Goal: Find contact information: Find contact information

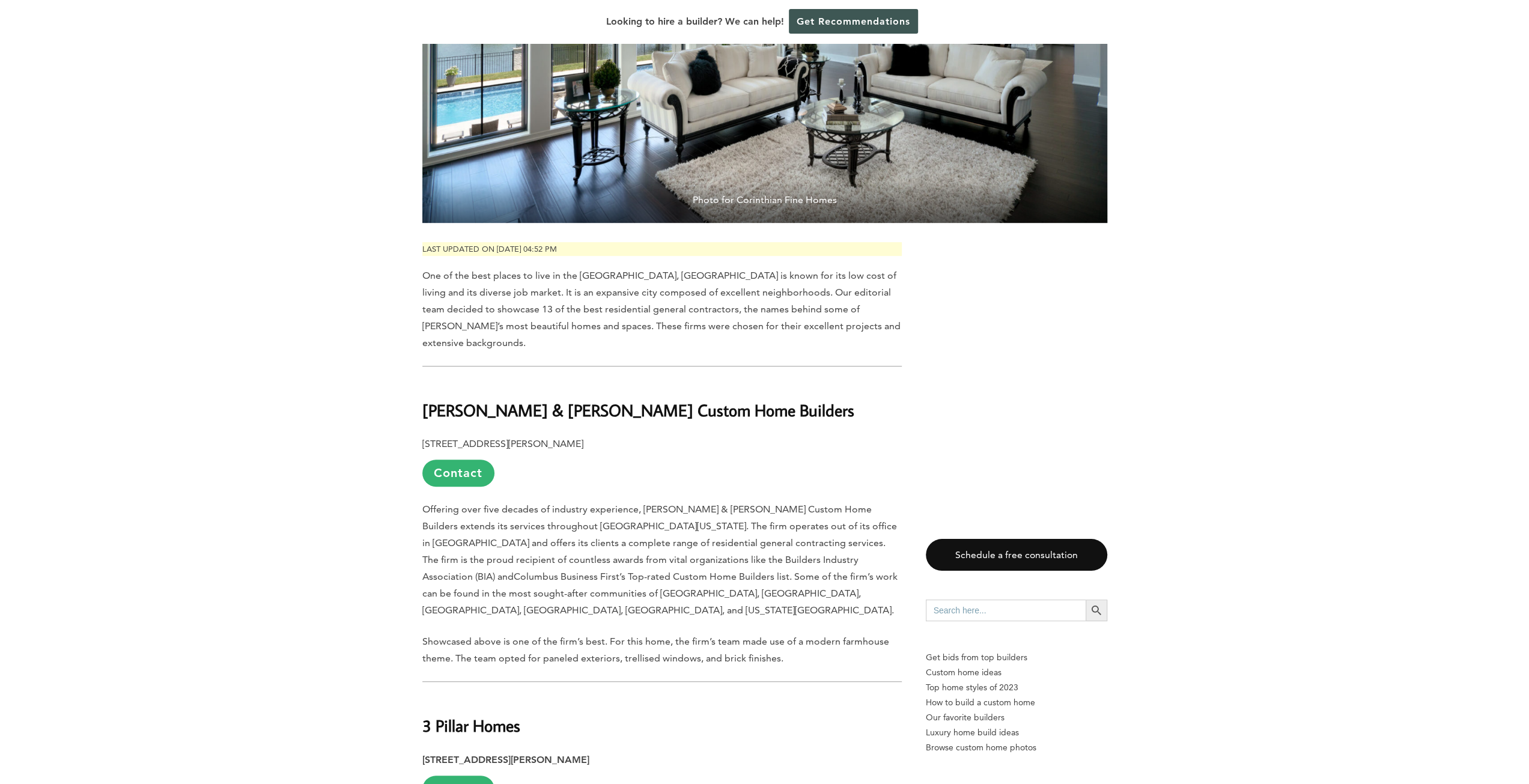
scroll to position [420, 0]
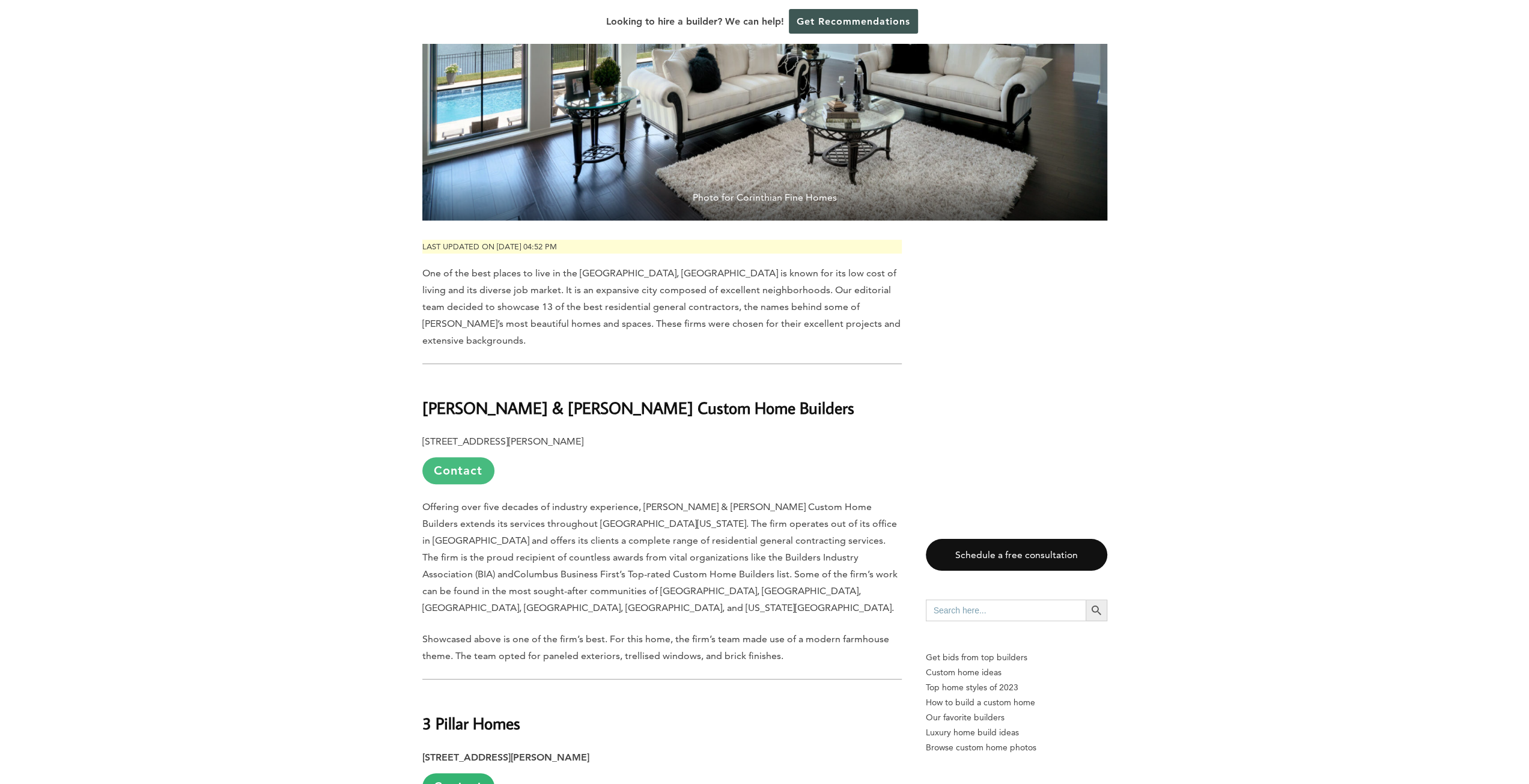
click at [458, 457] on link "Contact" at bounding box center [458, 470] width 72 height 27
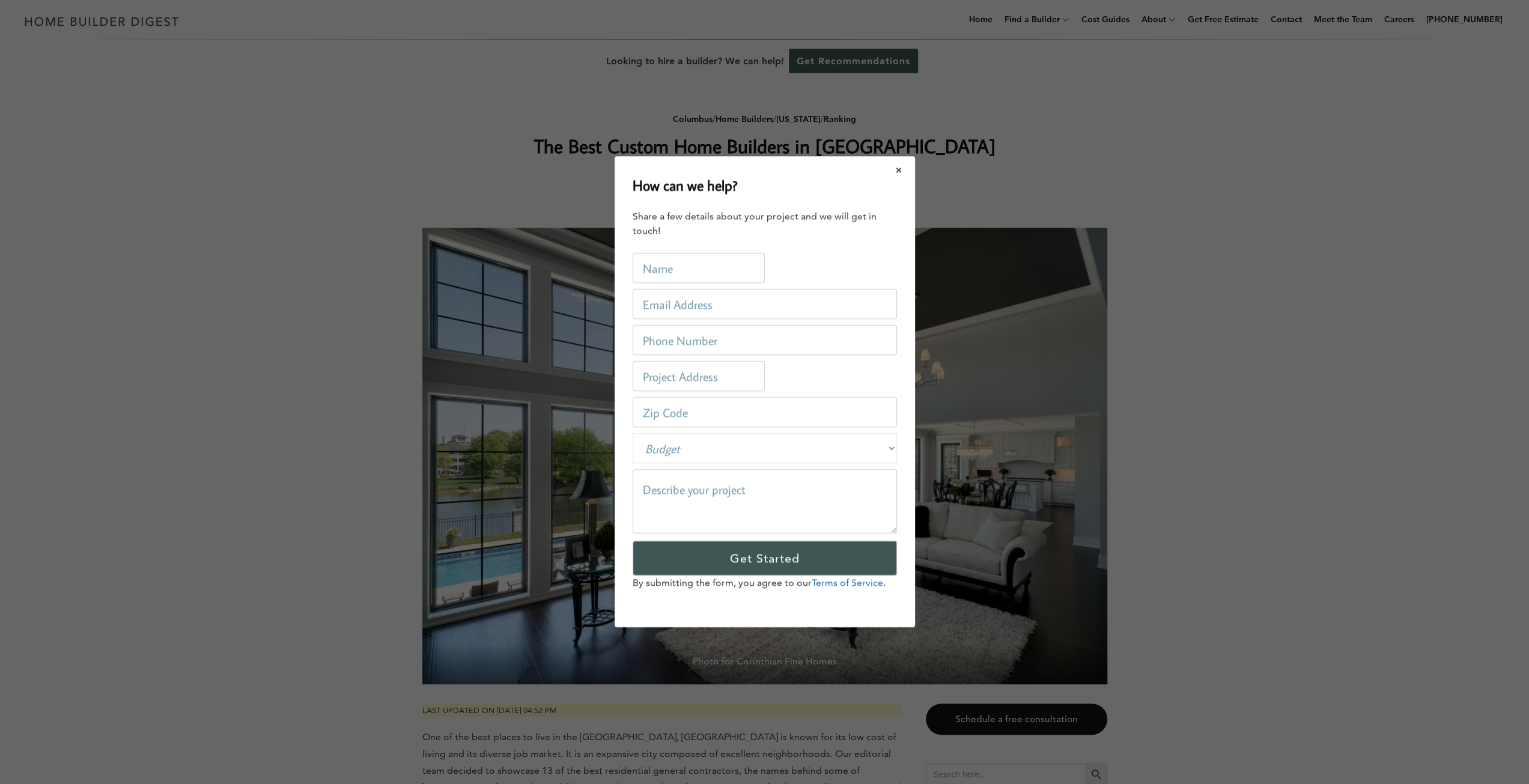
scroll to position [0, 0]
click at [913, 171] on button "Close modal" at bounding box center [903, 170] width 32 height 25
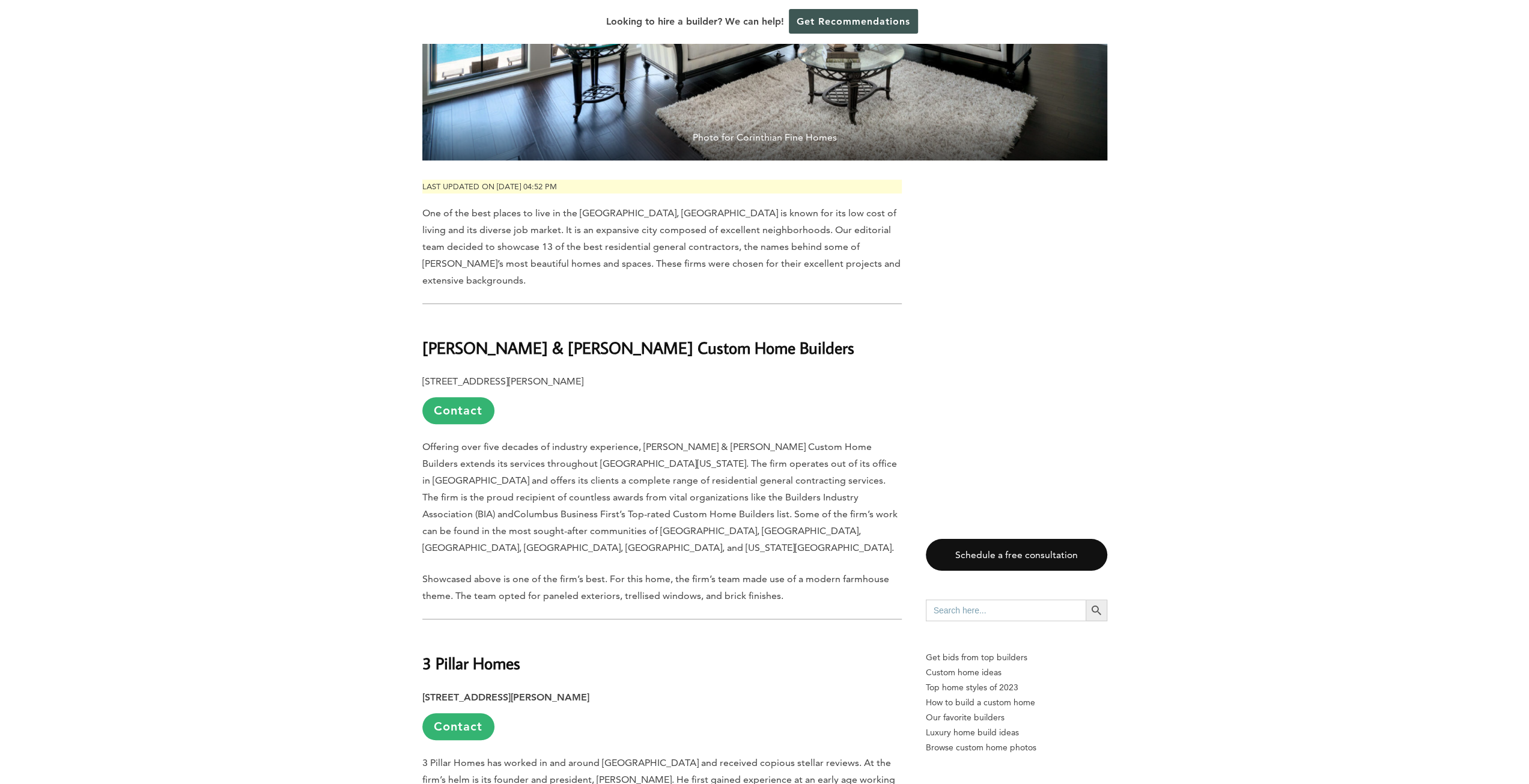
scroll to position [661, 0]
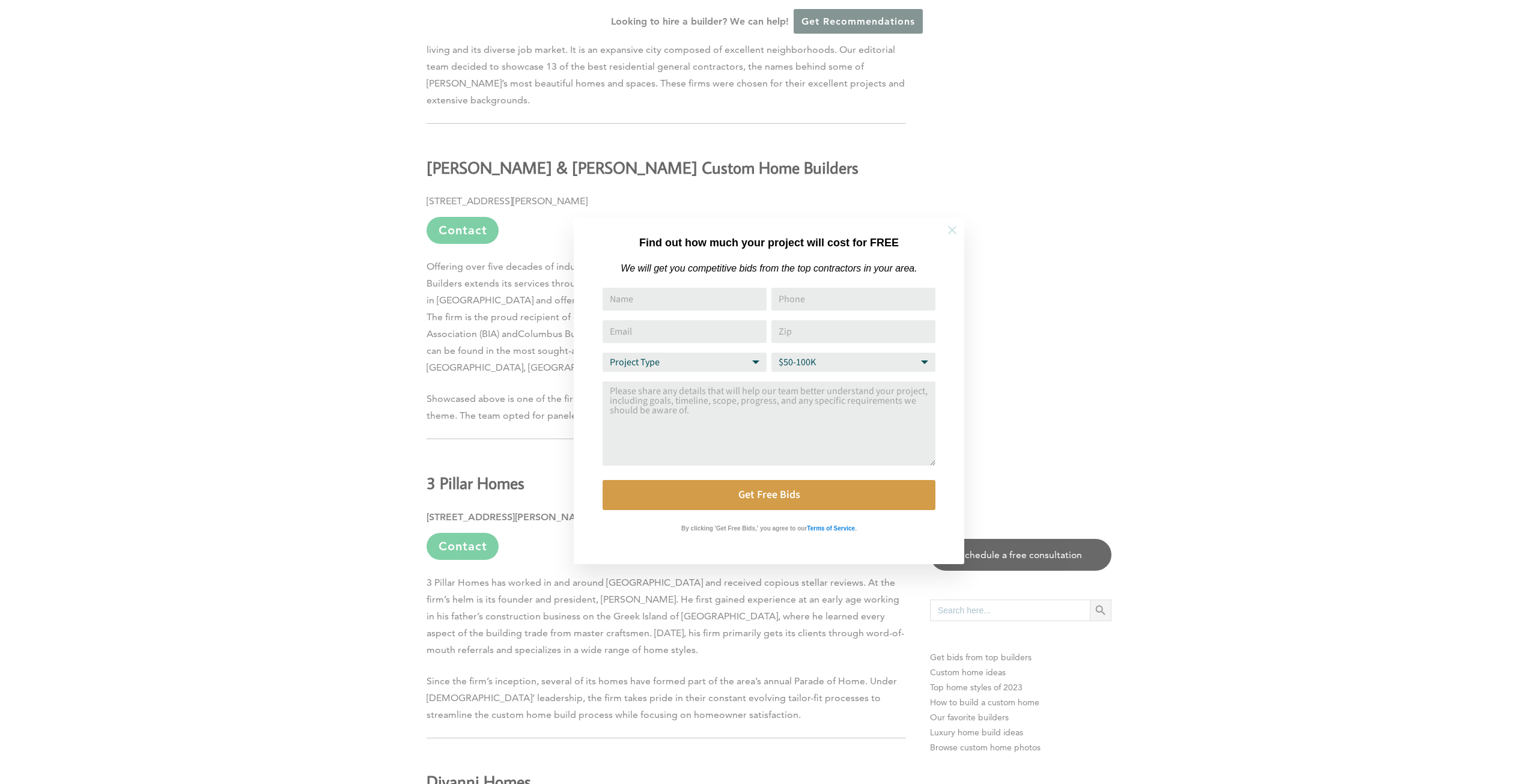
click at [955, 226] on icon at bounding box center [952, 230] width 9 height 9
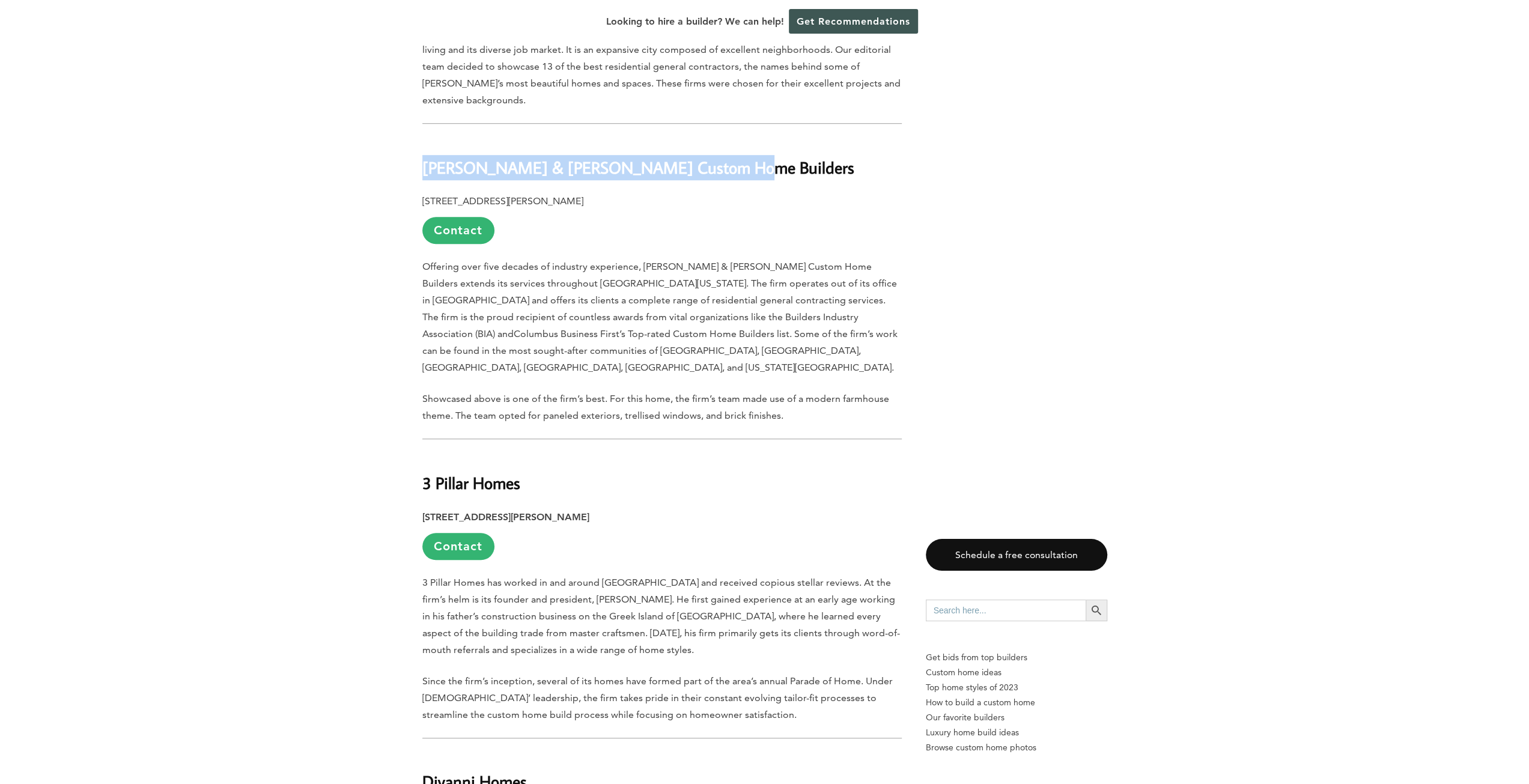
drag, startPoint x: 730, startPoint y: 126, endPoint x: 418, endPoint y: 123, distance: 312.0
copy b "[PERSON_NAME] & [PERSON_NAME] Custom Home Builders"
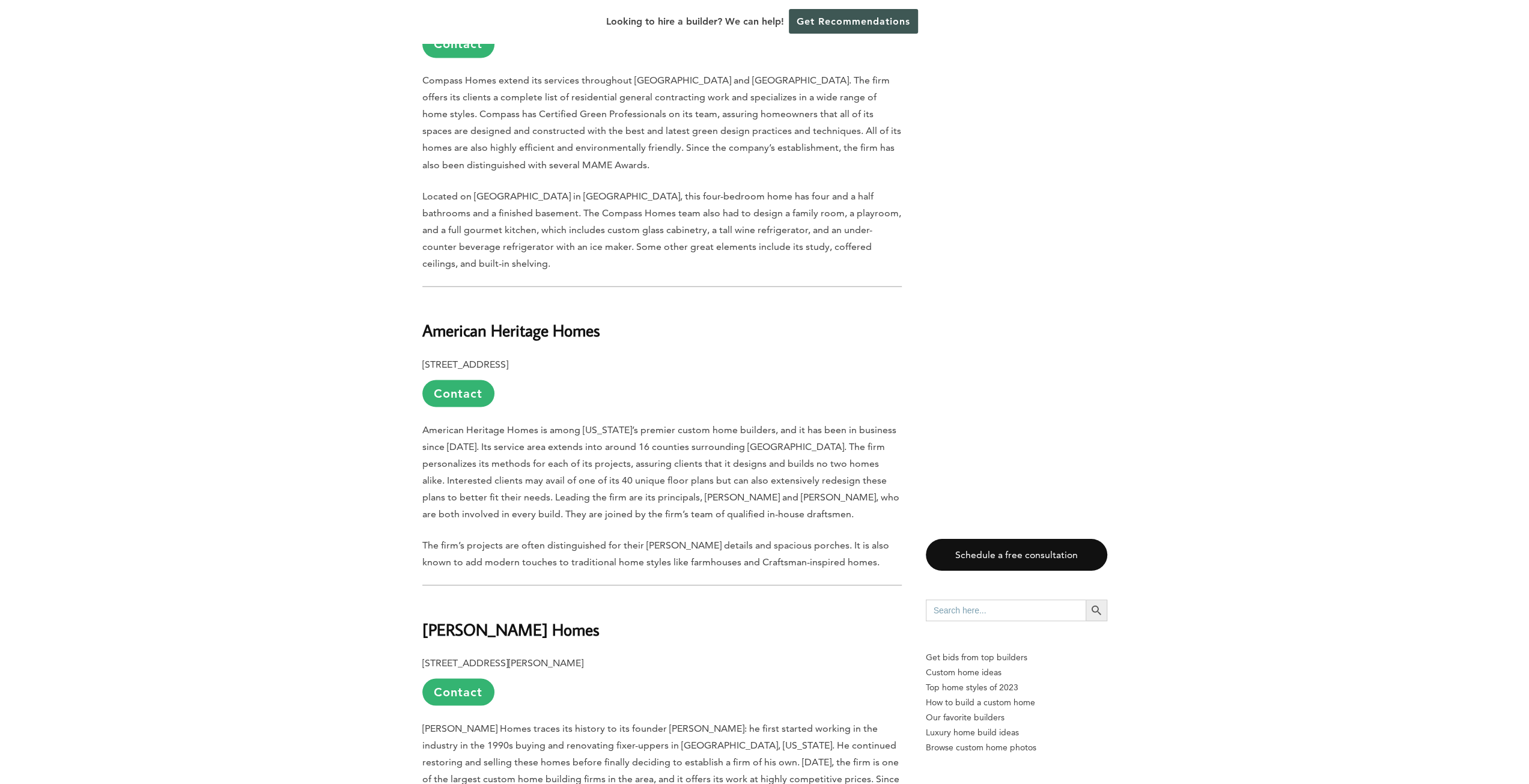
scroll to position [2162, 0]
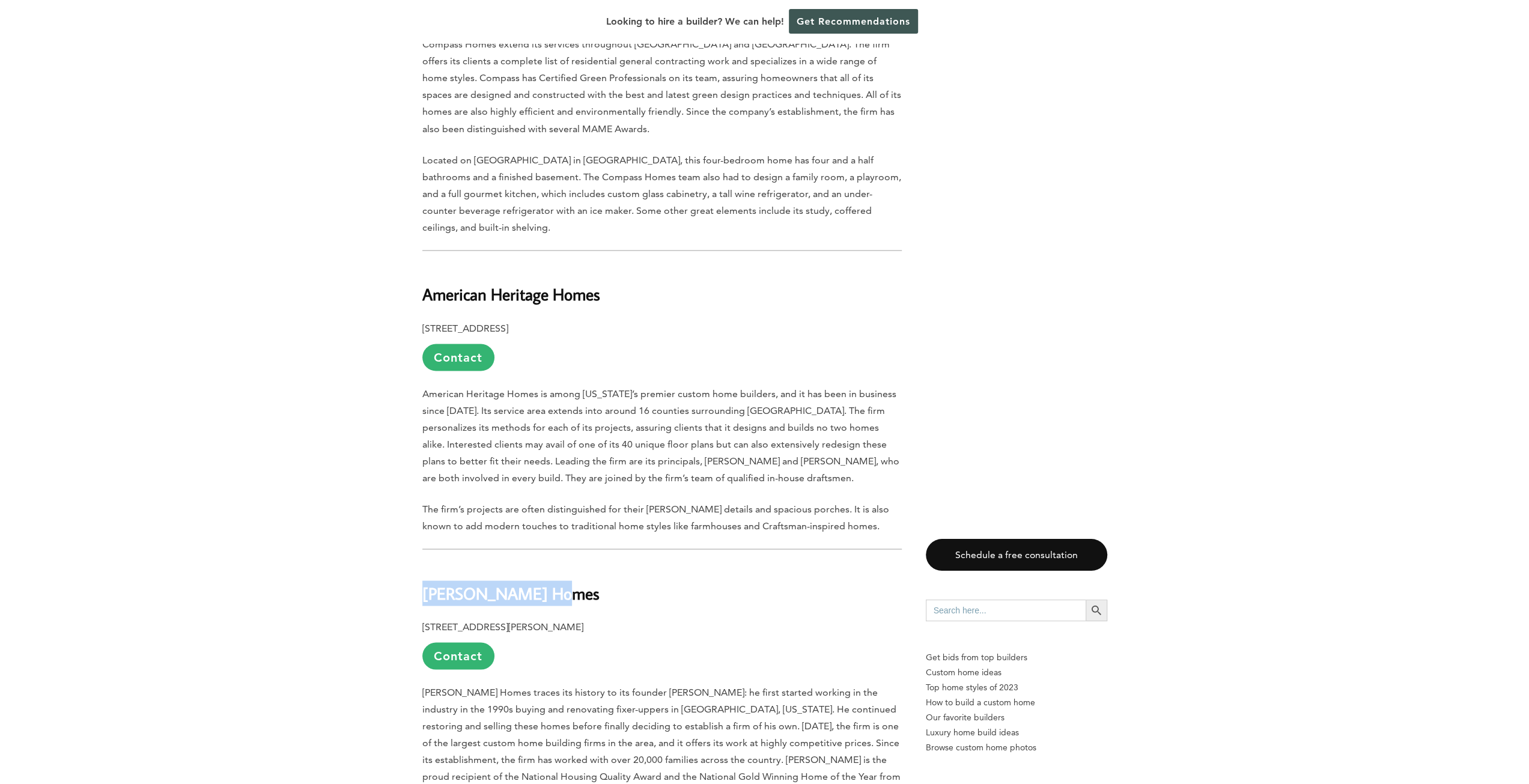
drag, startPoint x: 567, startPoint y: 512, endPoint x: 424, endPoint y: 507, distance: 143.1
click at [424, 563] on h2 "[PERSON_NAME] Homes" at bounding box center [662, 584] width 480 height 41
copy b "[PERSON_NAME] Homes"
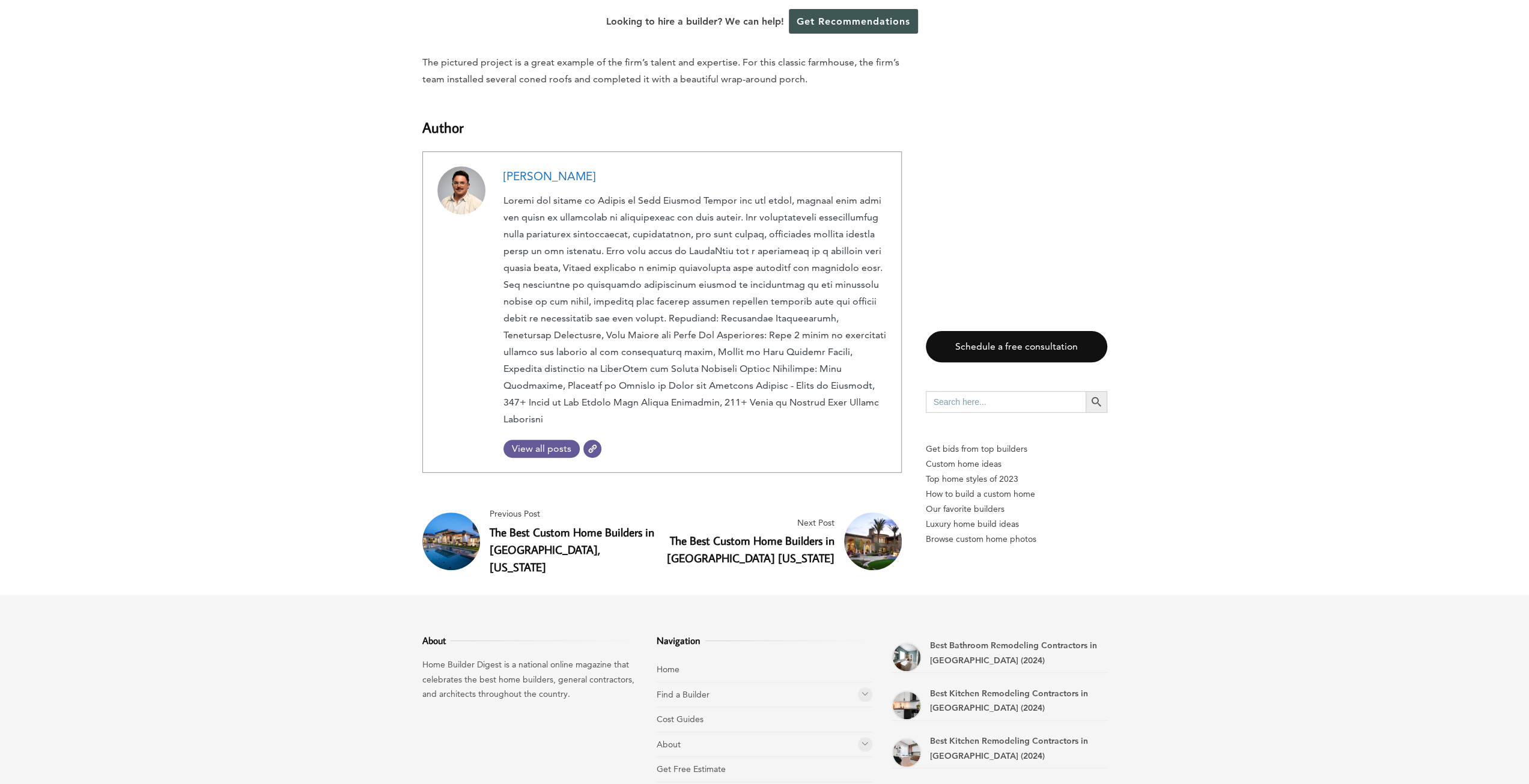
scroll to position [4805, 0]
